Goal: Information Seeking & Learning: Check status

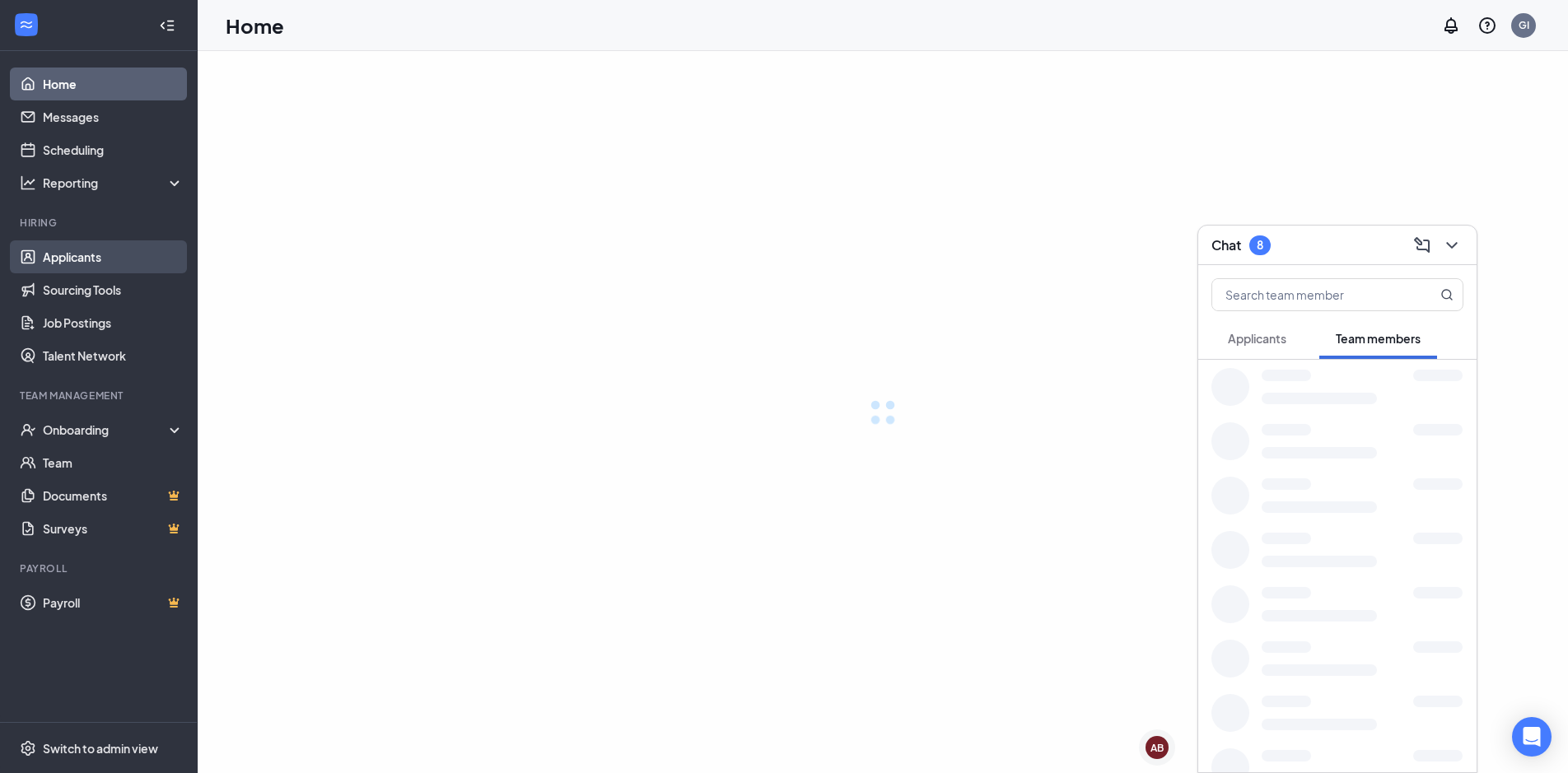
click at [78, 262] on link "Applicants" at bounding box center [114, 257] width 141 height 33
click at [1309, 254] on div "Chat 8" at bounding box center [1338, 244] width 252 height 26
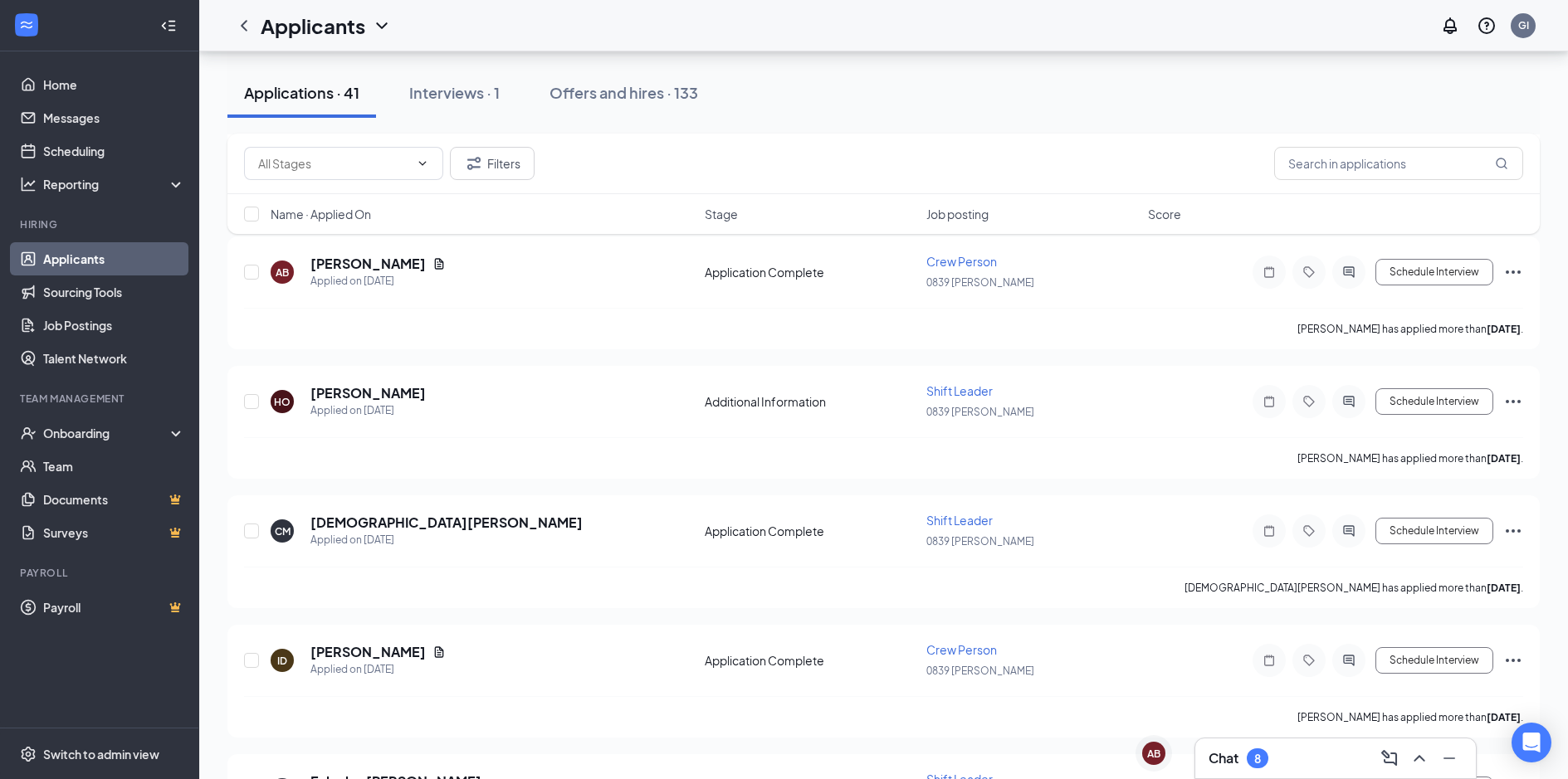
scroll to position [83, 0]
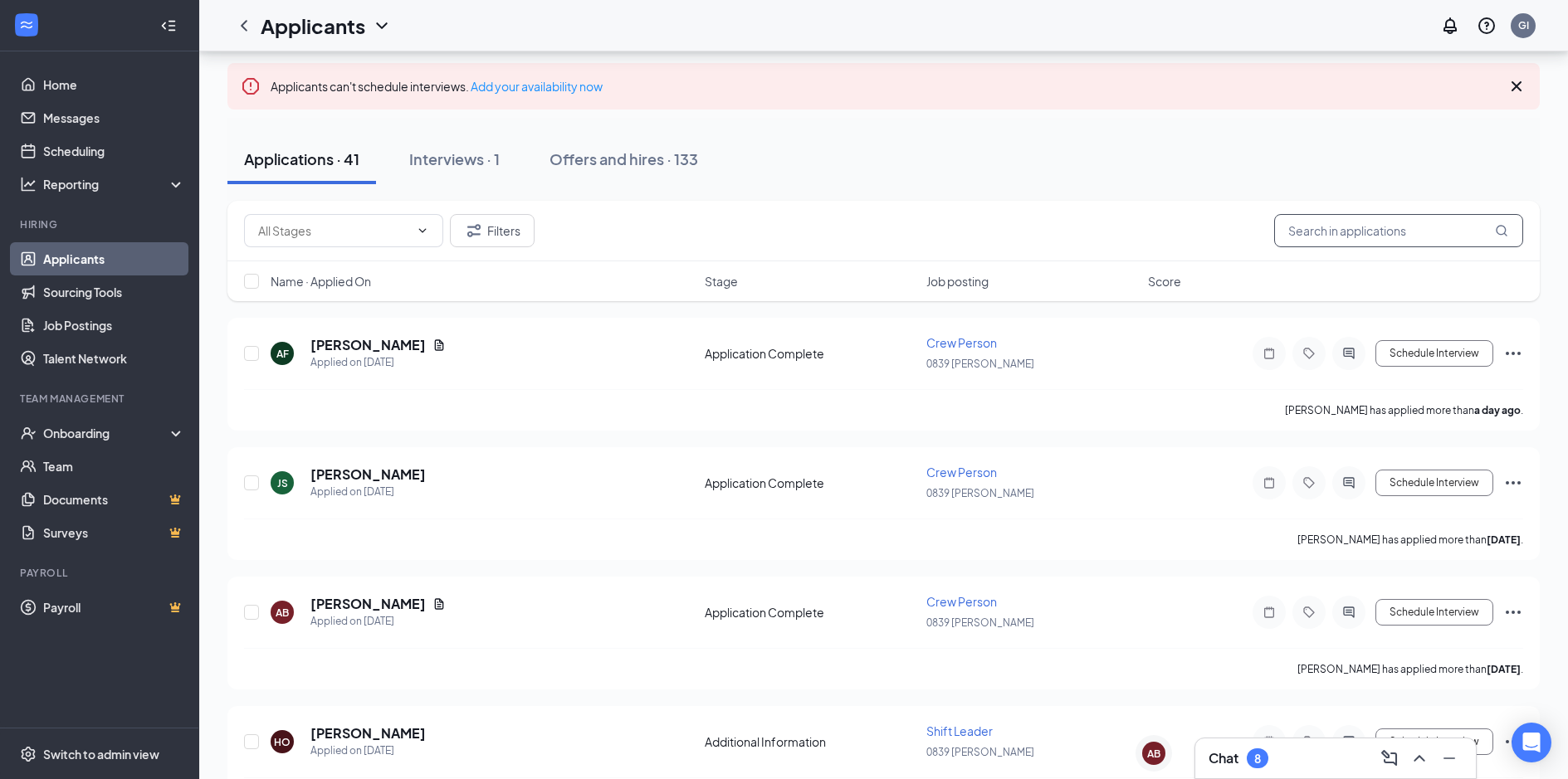
click at [1352, 233] on input "text" at bounding box center [1399, 231] width 249 height 34
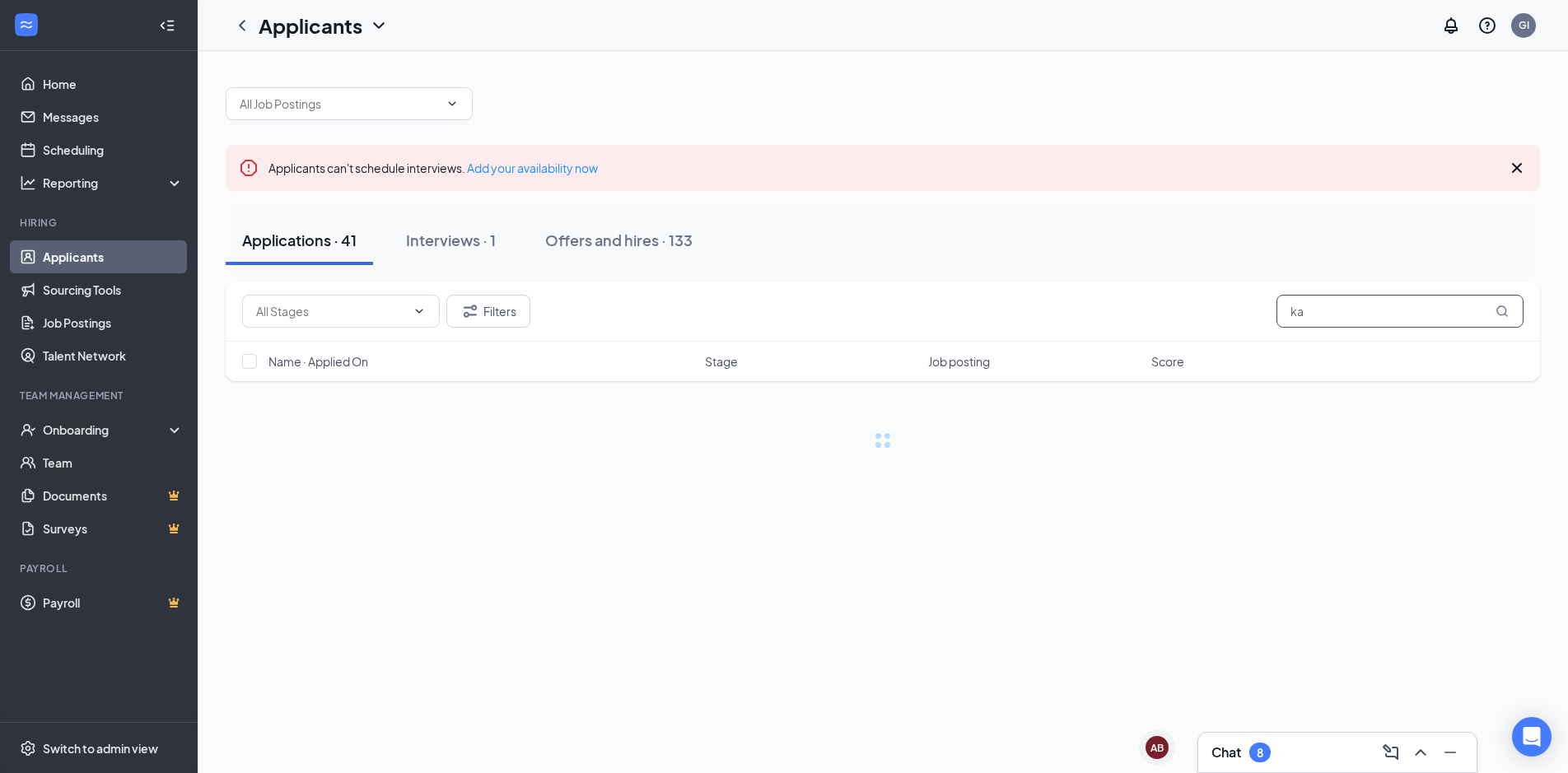
type input "k"
type input "[PERSON_NAME]"
click at [622, 222] on button "Offers and hires · 1 / 133" at bounding box center [674, 240] width 199 height 50
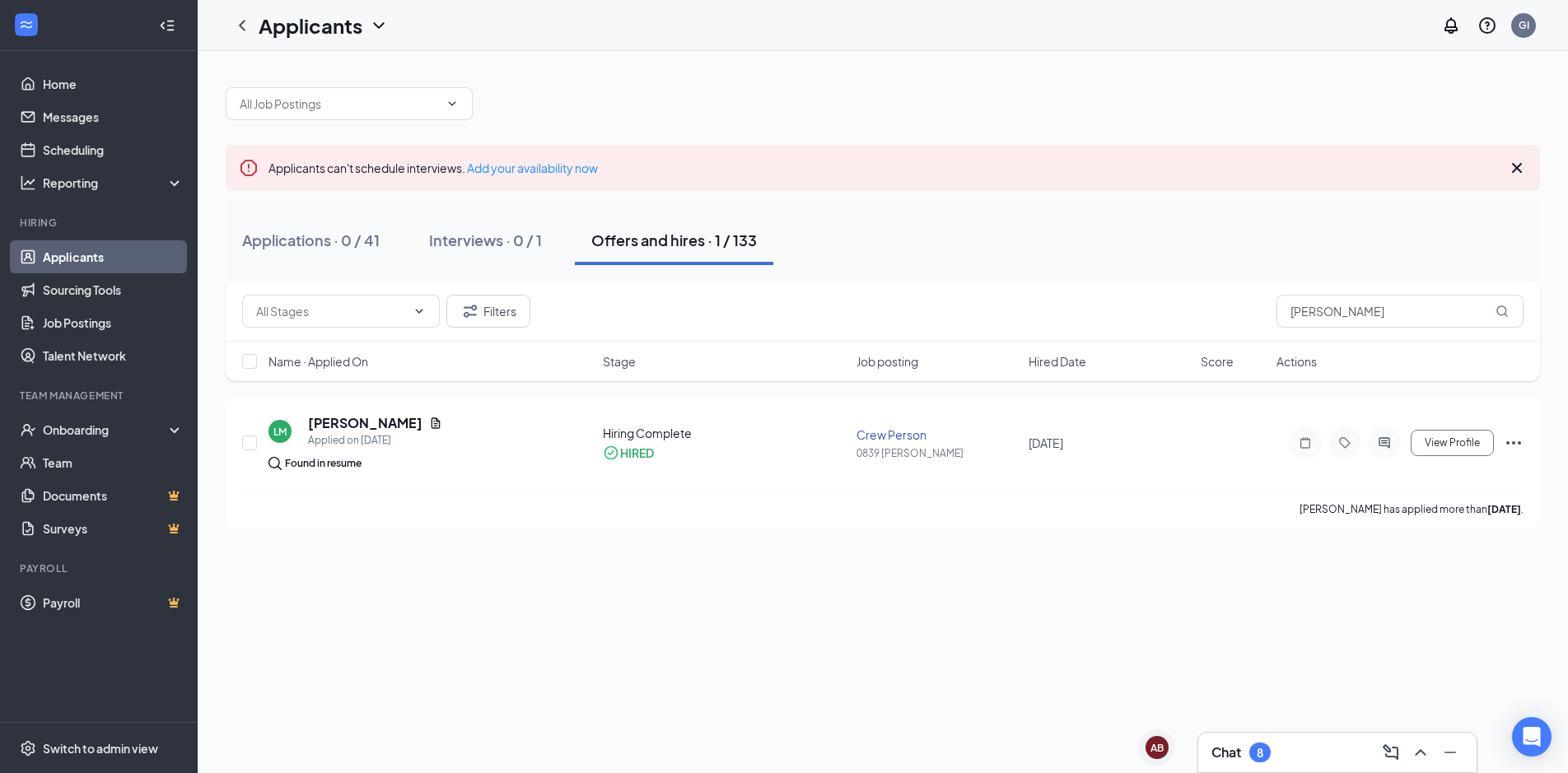
click at [98, 251] on link "Applicants" at bounding box center [114, 257] width 141 height 33
